Goal: Information Seeking & Learning: Learn about a topic

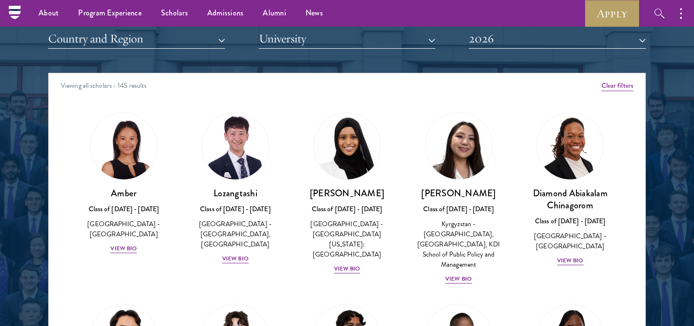
scroll to position [1184, 0]
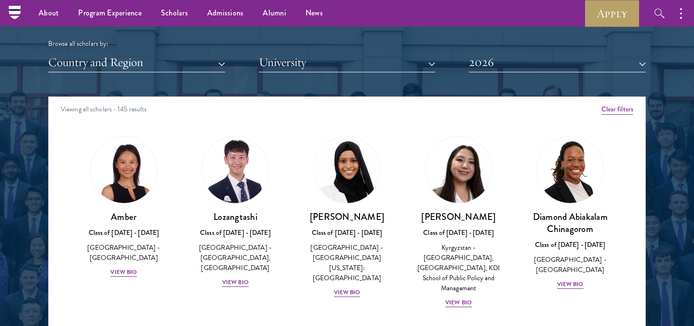
click at [333, 75] on div "Scholar Directory Congratulations and welcome to the Schwarzman Scholars Class …" at bounding box center [347, 140] width 598 height 490
click at [333, 69] on button "University" at bounding box center [347, 63] width 177 height 20
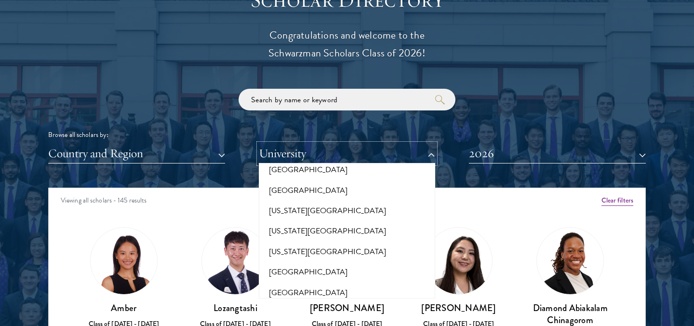
scroll to position [1101, 0]
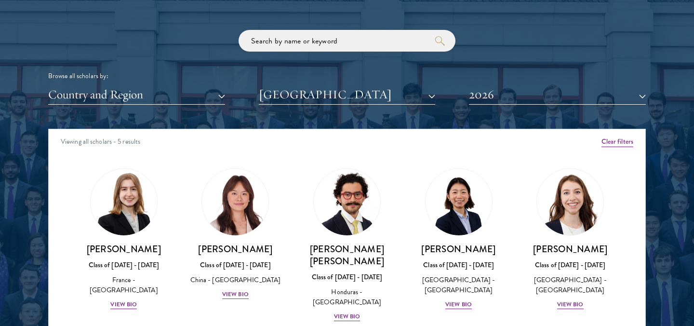
scroll to position [1155, 0]
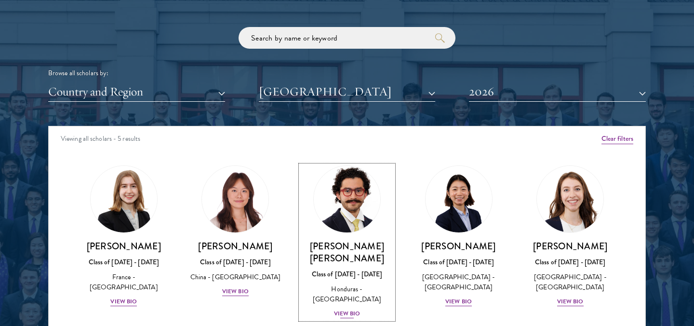
click at [353, 232] on img at bounding box center [347, 199] width 73 height 73
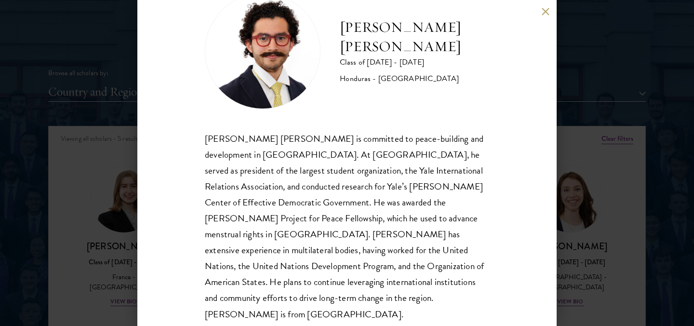
scroll to position [39, 0]
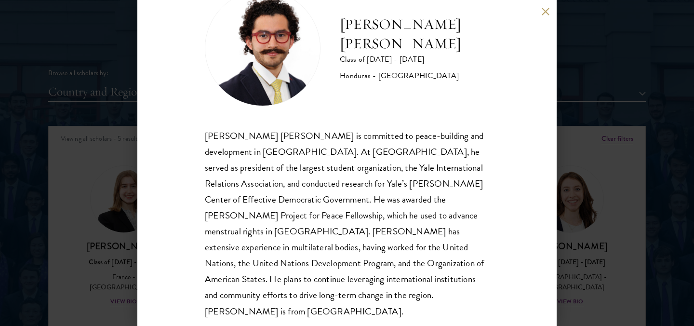
click at [546, 12] on button at bounding box center [546, 11] width 8 height 8
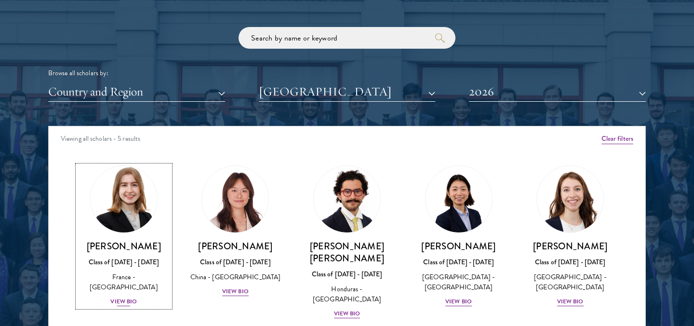
click at [117, 244] on h3 "[PERSON_NAME]" at bounding box center [124, 246] width 93 height 12
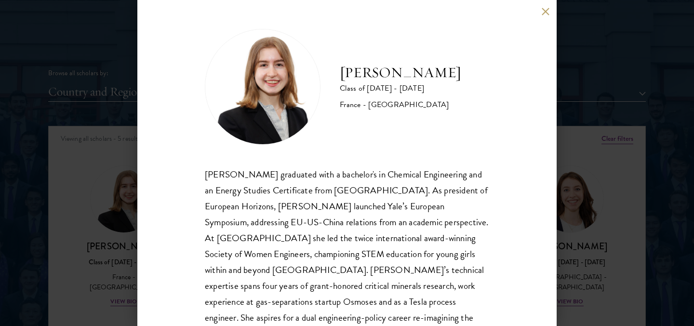
click at [543, 10] on button at bounding box center [546, 11] width 8 height 8
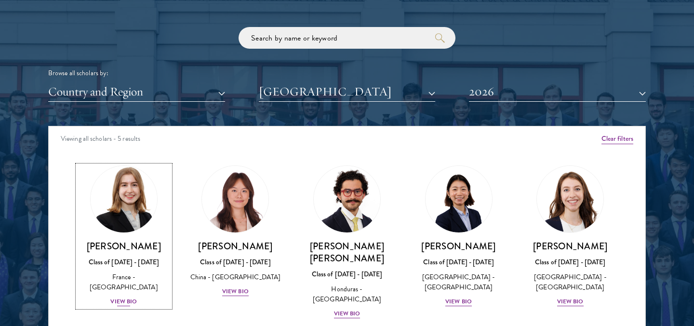
click at [128, 258] on div "Class of [DATE] - [DATE]" at bounding box center [124, 262] width 93 height 10
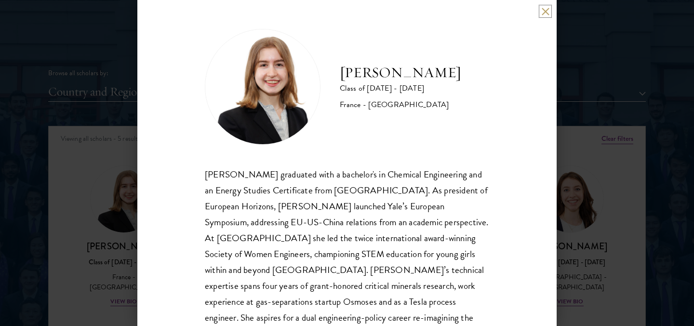
scroll to position [44, 0]
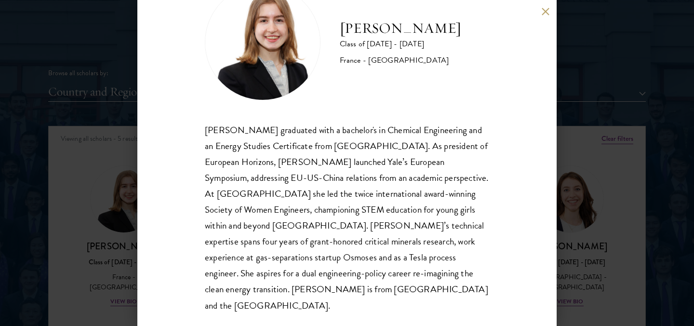
click at [599, 49] on div "[PERSON_NAME] Class of [DATE] - [DATE] [GEOGRAPHIC_DATA] - [GEOGRAPHIC_DATA] [P…" at bounding box center [347, 163] width 694 height 326
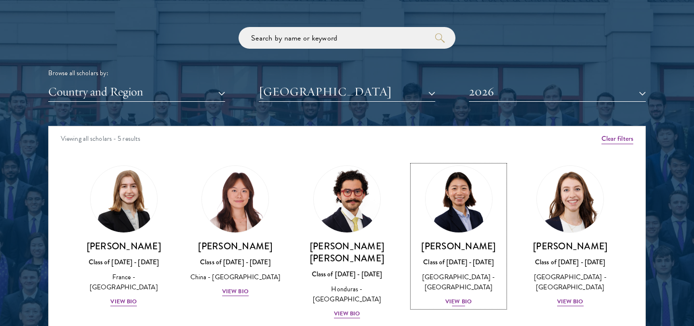
click at [460, 254] on div "[PERSON_NAME] Class of [DATE] - [DATE] [GEOGRAPHIC_DATA] - [GEOGRAPHIC_DATA] Vi…" at bounding box center [459, 273] width 93 height 67
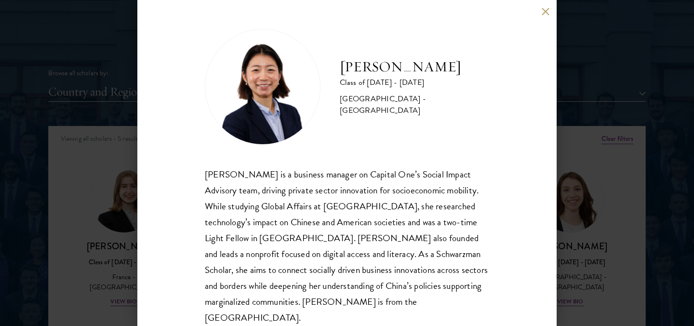
click at [463, 239] on div "[PERSON_NAME] is a business manager on Capital One’s Social Impact Advisory tea…" at bounding box center [347, 245] width 285 height 159
click at [587, 77] on div "[PERSON_NAME] Class of [DATE] - [DATE] [GEOGRAPHIC_DATA] - [GEOGRAPHIC_DATA] [P…" at bounding box center [347, 163] width 694 height 326
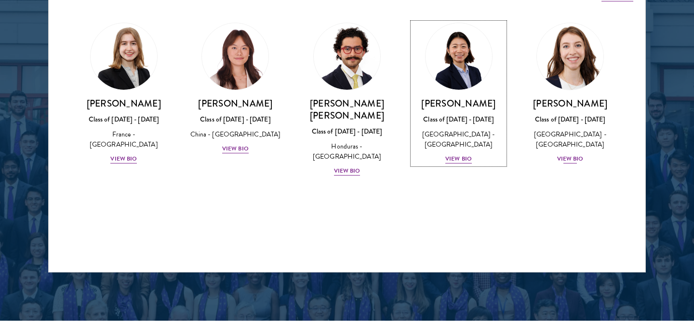
scroll to position [1298, 0]
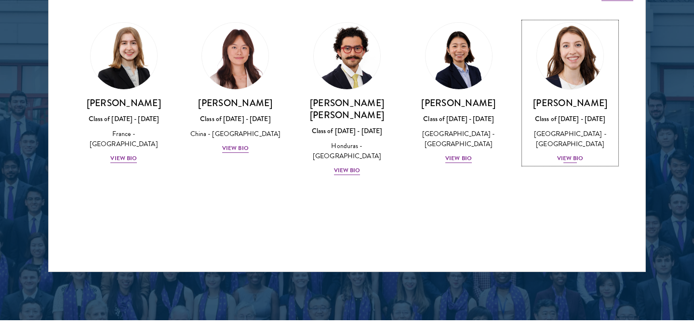
click at [599, 129] on div "[GEOGRAPHIC_DATA] - [GEOGRAPHIC_DATA]" at bounding box center [570, 139] width 93 height 20
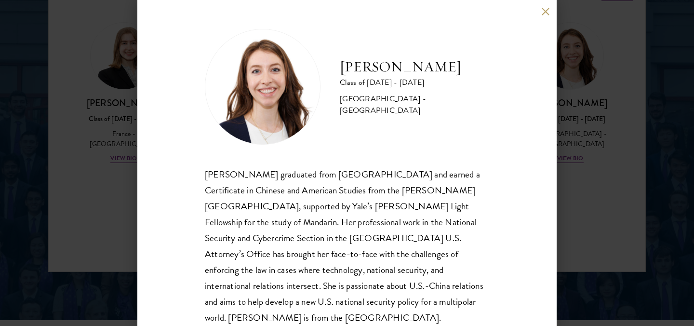
scroll to position [12, 0]
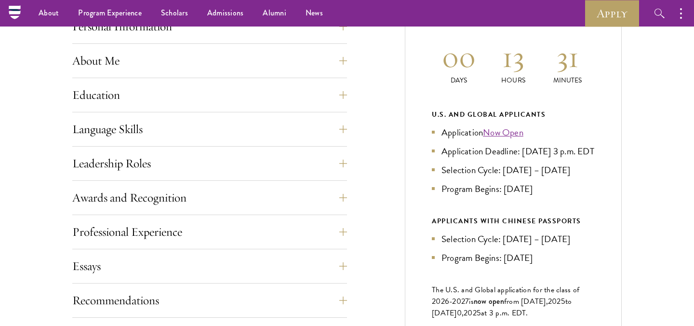
scroll to position [372, 0]
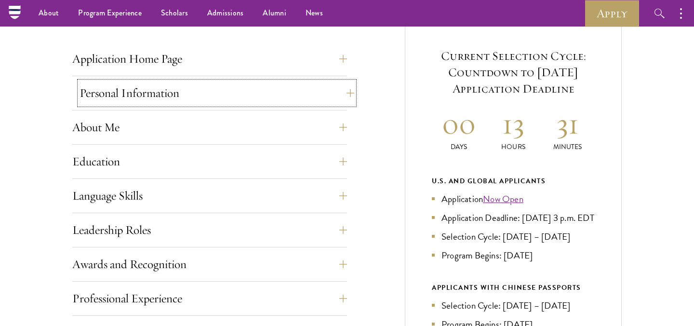
click at [207, 92] on button "Personal Information" at bounding box center [217, 93] width 275 height 23
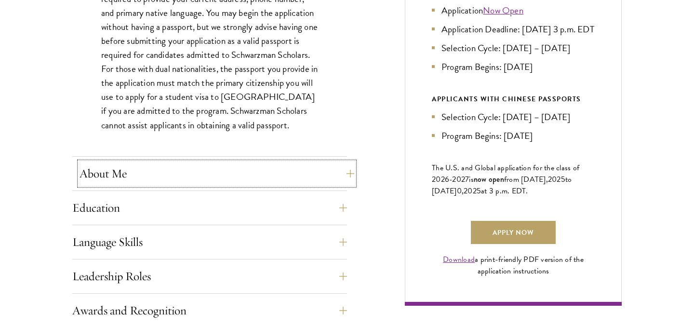
click at [207, 168] on button "About Me" at bounding box center [217, 173] width 275 height 23
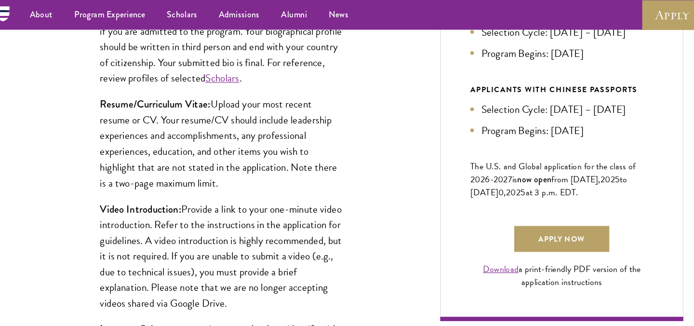
scroll to position [569, 0]
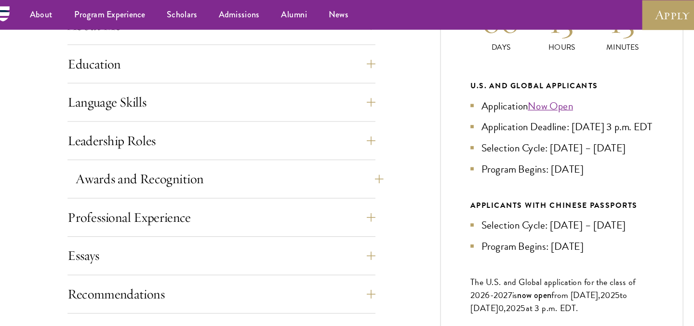
scroll to position [417, 0]
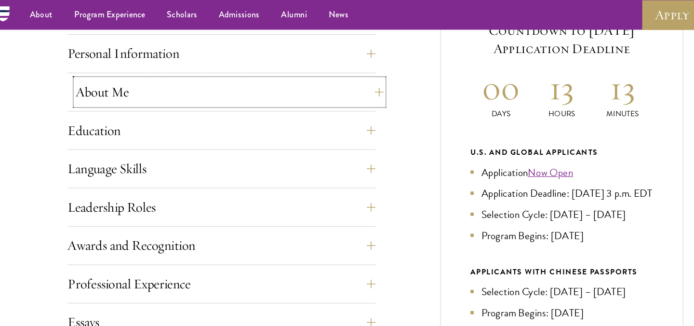
click at [308, 84] on button "About Me" at bounding box center [217, 81] width 275 height 23
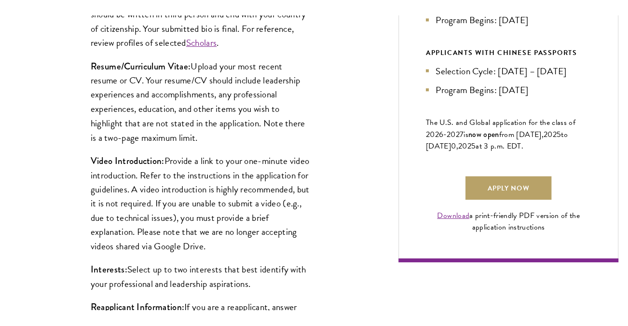
scroll to position [590, 0]
